Goal: Find specific page/section: Find specific page/section

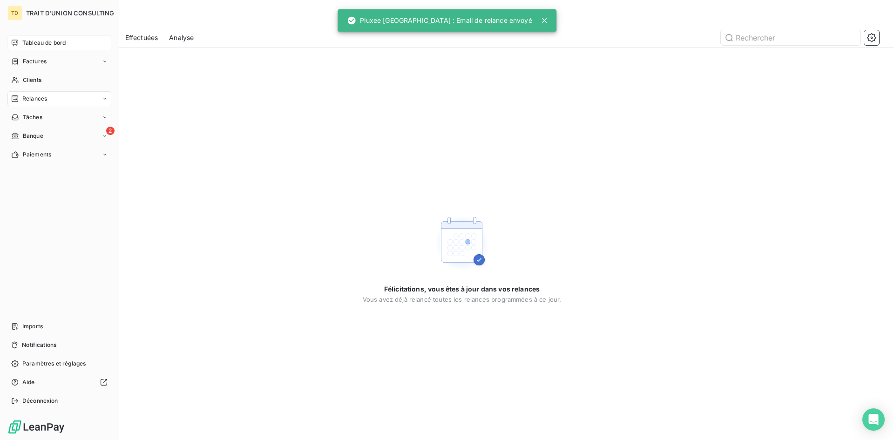
click at [54, 38] on div "Tableau de bord" at bounding box center [59, 42] width 104 height 15
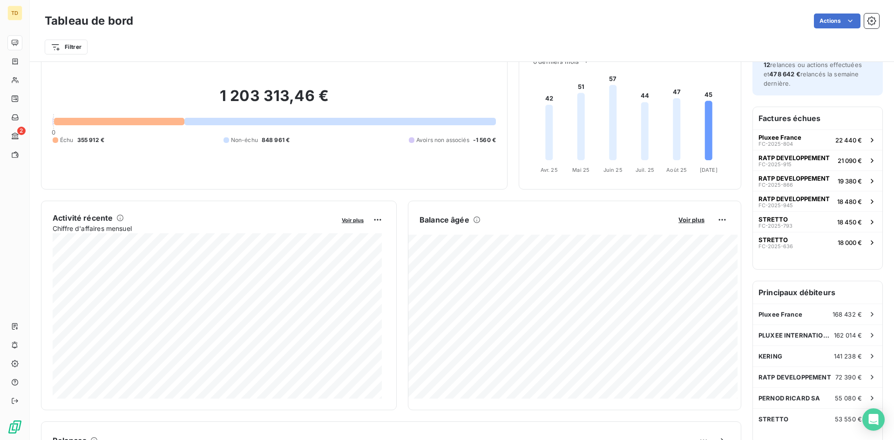
scroll to position [0, 0]
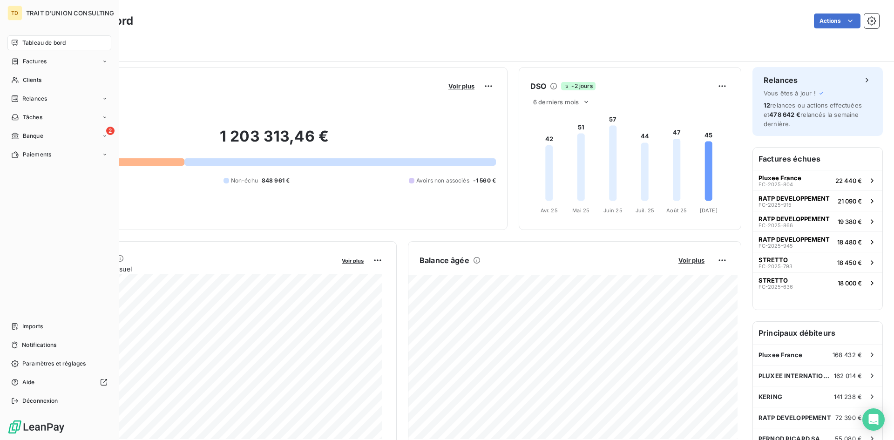
click at [20, 45] on div "Tableau de bord" at bounding box center [59, 42] width 104 height 15
click at [18, 64] on icon at bounding box center [15, 61] width 8 height 7
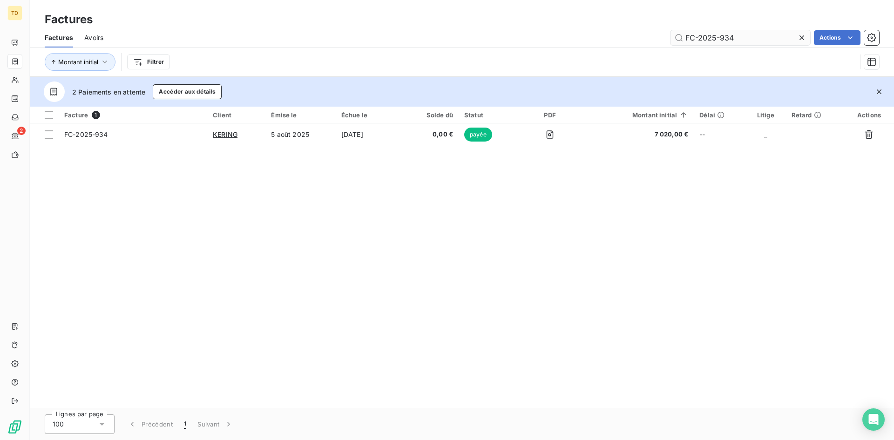
click at [748, 41] on input "FC-2025-934" at bounding box center [741, 37] width 140 height 15
type input "FC-2025-930"
click at [585, 41] on div "FC-2025-930 Actions" at bounding box center [497, 37] width 765 height 15
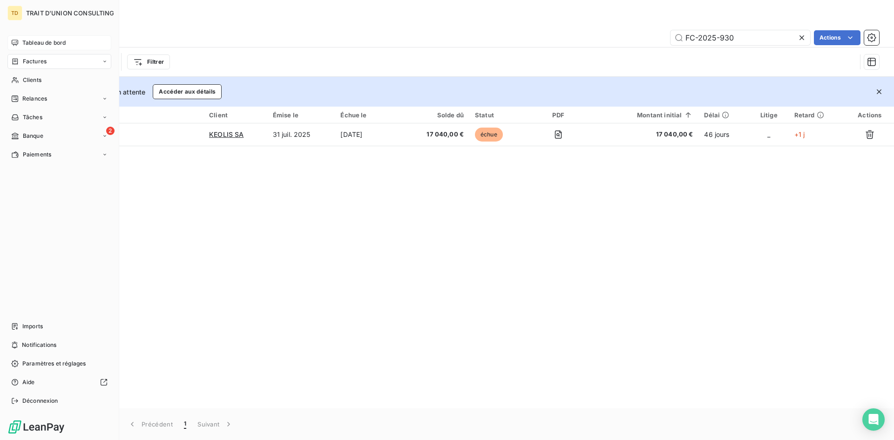
click at [27, 40] on span "Tableau de bord" at bounding box center [43, 43] width 43 height 8
